Goal: Information Seeking & Learning: Understand process/instructions

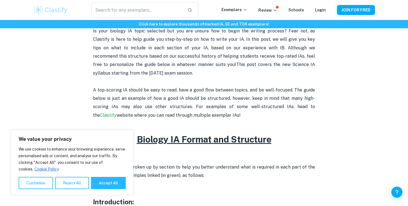
scroll to position [196, 0]
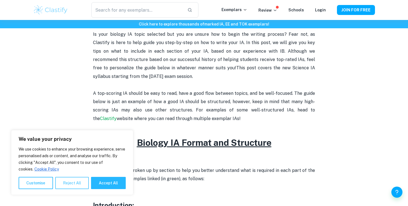
click at [75, 186] on button "Reject All" at bounding box center [72, 183] width 34 height 12
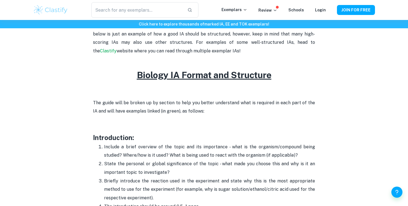
scroll to position [285, 0]
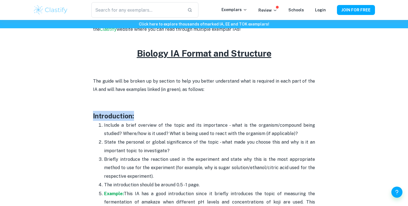
drag, startPoint x: 141, startPoint y: 115, endPoint x: 88, endPoint y: 115, distance: 53.3
copy h3 "Introduction:"
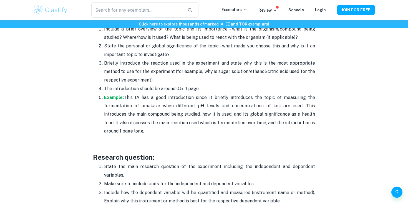
scroll to position [384, 0]
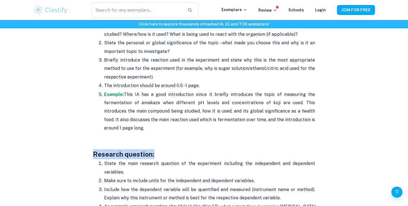
drag, startPoint x: 156, startPoint y: 155, endPoint x: 83, endPoint y: 154, distance: 73.8
copy h3 "Research question:"
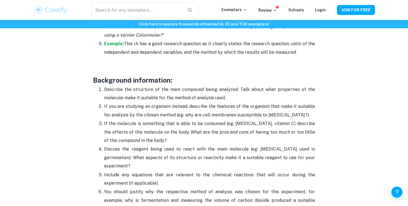
scroll to position [587, 0]
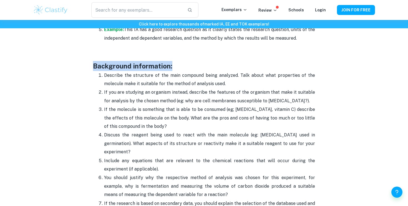
drag, startPoint x: 174, startPoint y: 64, endPoint x: 73, endPoint y: 64, distance: 100.7
copy h3 "Background information:"
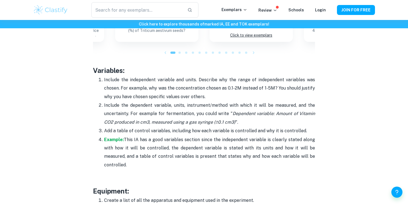
scroll to position [970, 0]
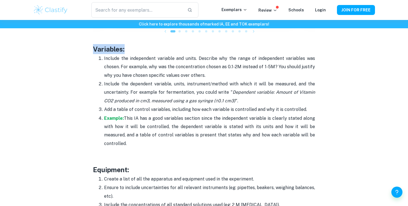
drag, startPoint x: 125, startPoint y: 50, endPoint x: 65, endPoint y: 50, distance: 60.5
click at [65, 50] on div "Biology IA Format and Structure [2025 updated] By [PERSON_NAME] • [DATE] Get fe…" at bounding box center [204, 57] width 342 height 1968
copy h3 "Variables:"
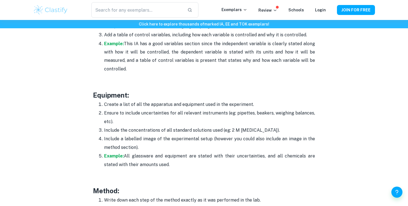
scroll to position [1056, 0]
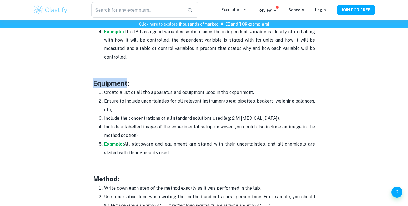
drag, startPoint x: 128, startPoint y: 85, endPoint x: 80, endPoint y: 85, distance: 47.7
click at [125, 78] on p at bounding box center [204, 74] width 222 height 8
drag, startPoint x: 134, startPoint y: 85, endPoint x: 82, endPoint y: 87, distance: 52.5
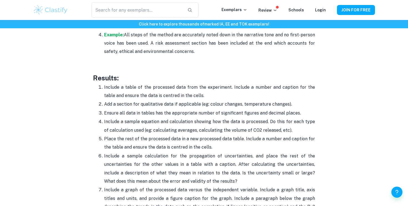
scroll to position [1242, 0]
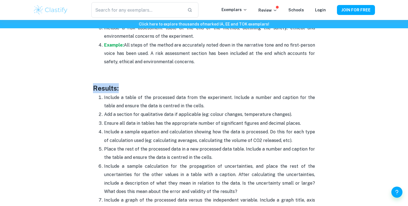
drag, startPoint x: 120, startPoint y: 88, endPoint x: 83, endPoint y: 89, distance: 37.5
copy h3 "Results:"
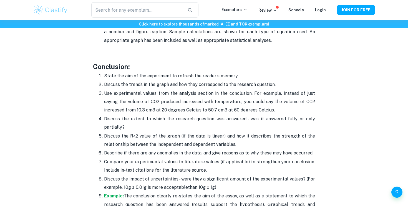
scroll to position [1466, 0]
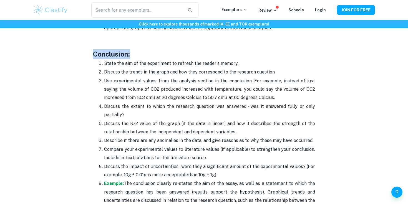
drag, startPoint x: 133, startPoint y: 48, endPoint x: 56, endPoint y: 49, distance: 77.1
copy h3 "Conclusion:"
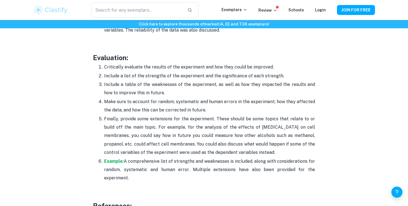
scroll to position [1637, 0]
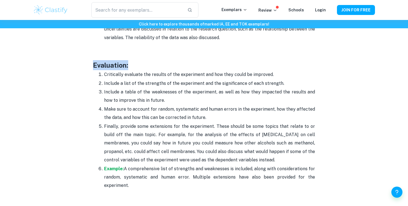
drag, startPoint x: 129, startPoint y: 59, endPoint x: 90, endPoint y: 60, distance: 39.1
copy span "Evaluation:"
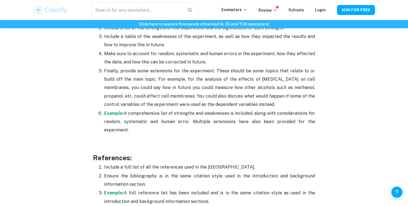
scroll to position [1749, 0]
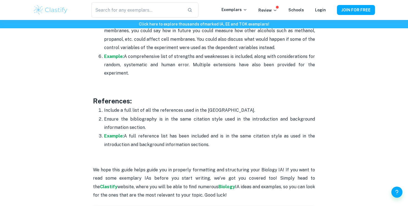
click at [134, 96] on h3 "References:" at bounding box center [204, 101] width 222 height 10
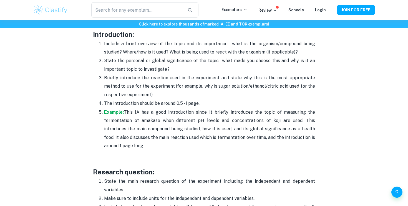
scroll to position [371, 0]
